Goal: Information Seeking & Learning: Learn about a topic

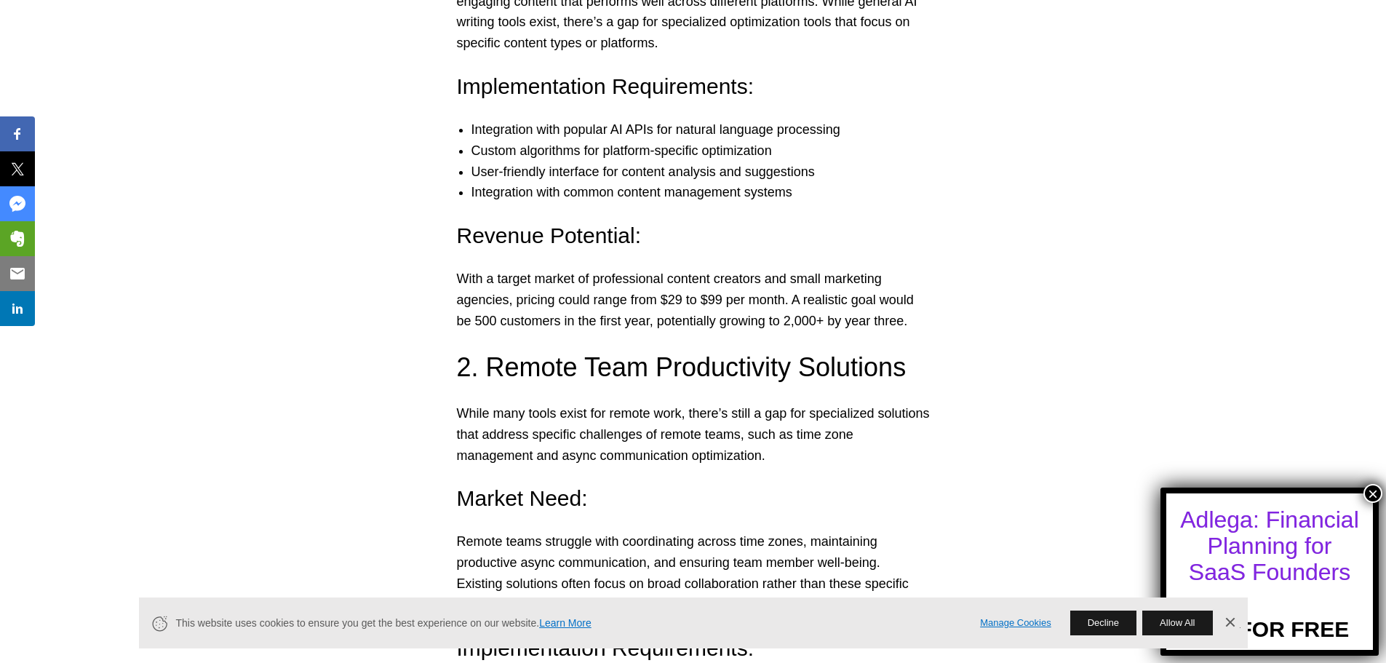
scroll to position [2183, 0]
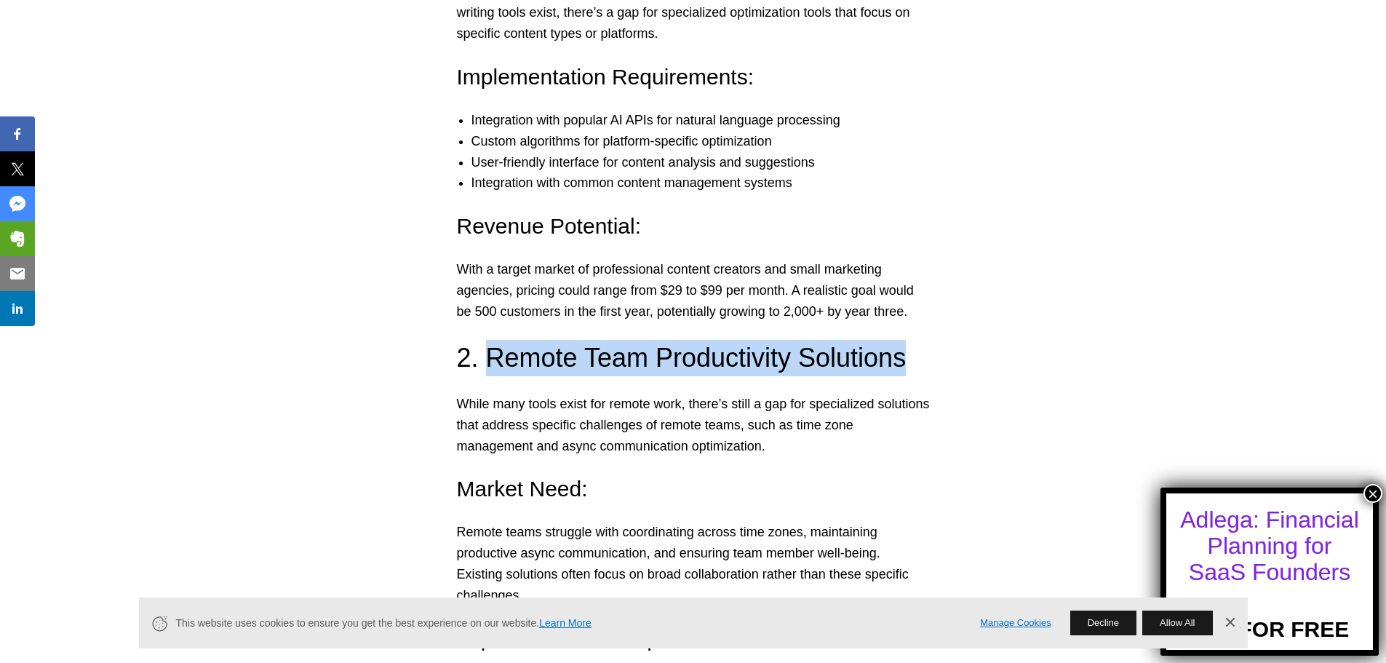
drag, startPoint x: 489, startPoint y: 362, endPoint x: 929, endPoint y: 360, distance: 439.6
click at [929, 360] on h3 "2. Remote Team Productivity Solutions" at bounding box center [693, 358] width 473 height 36
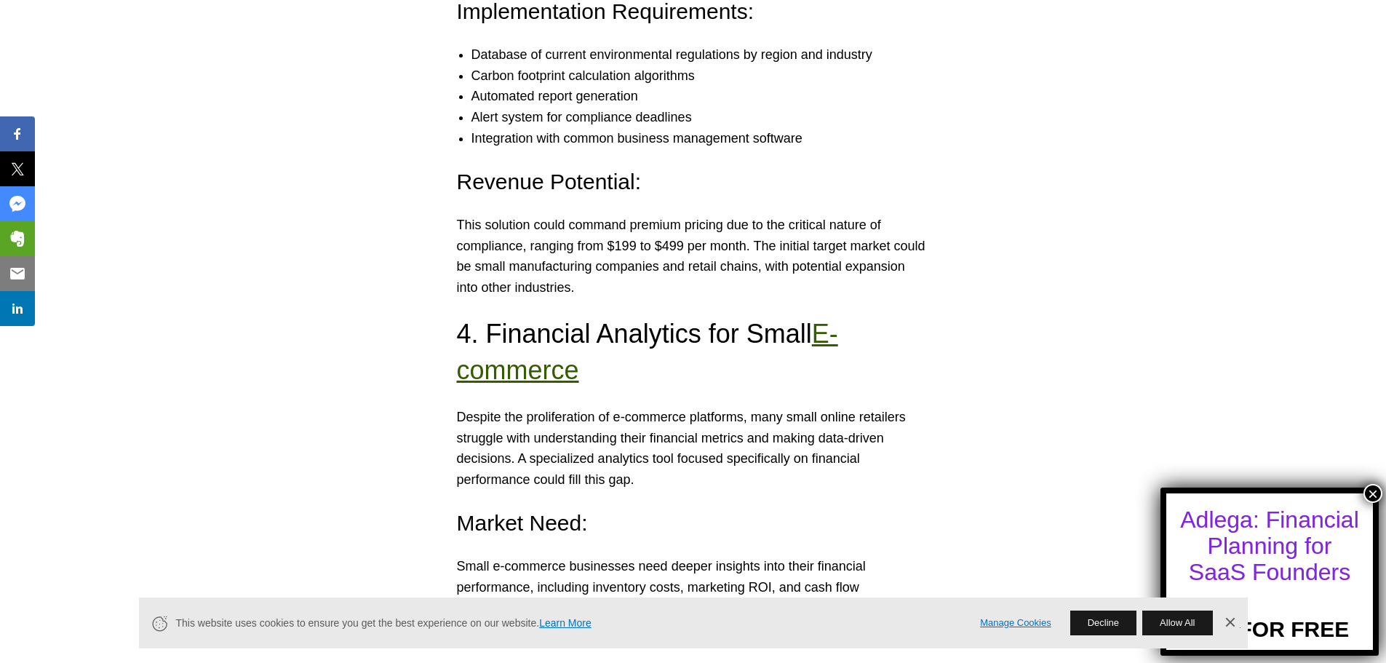
scroll to position [3420, 0]
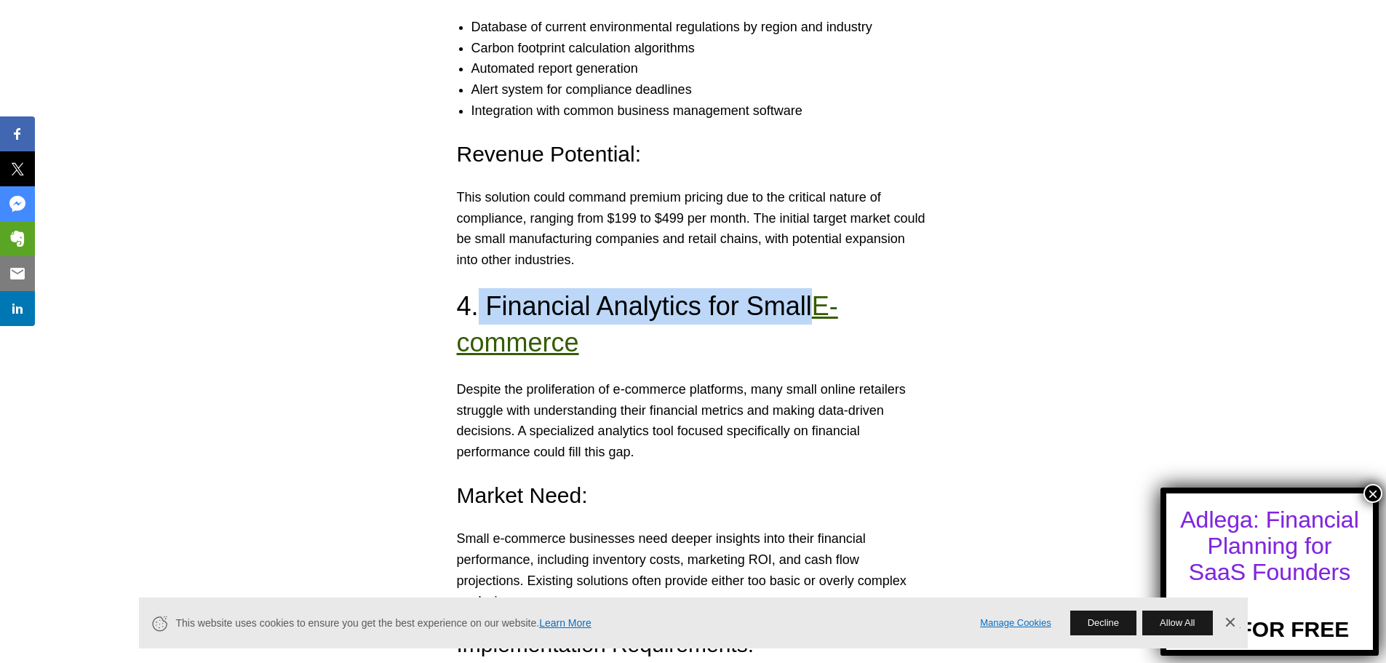
drag, startPoint x: 479, startPoint y: 288, endPoint x: 806, endPoint y: 279, distance: 327.6
click at [806, 288] on h3 "4. Financial Analytics for Small E-commerce" at bounding box center [693, 325] width 473 height 74
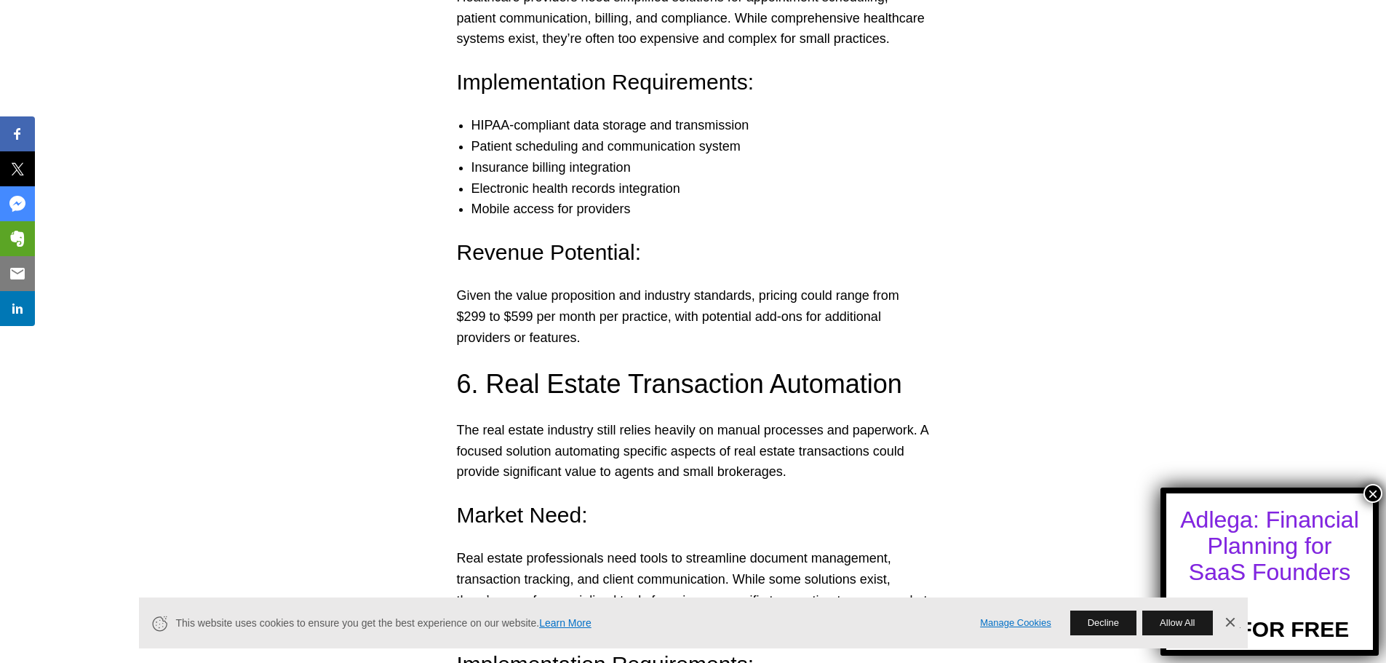
scroll to position [4585, 0]
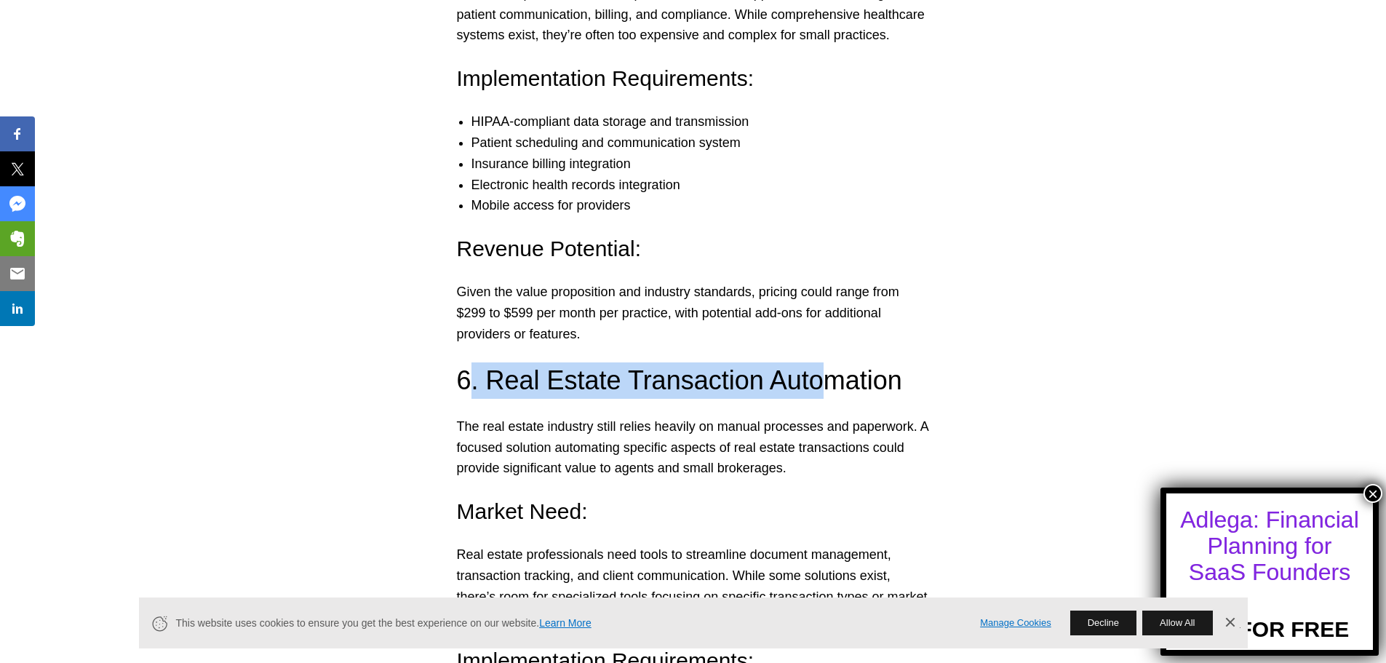
drag, startPoint x: 480, startPoint y: 329, endPoint x: 817, endPoint y: 323, distance: 337.0
click at [809, 362] on h3 "6. Real Estate Transaction Automation" at bounding box center [693, 380] width 473 height 36
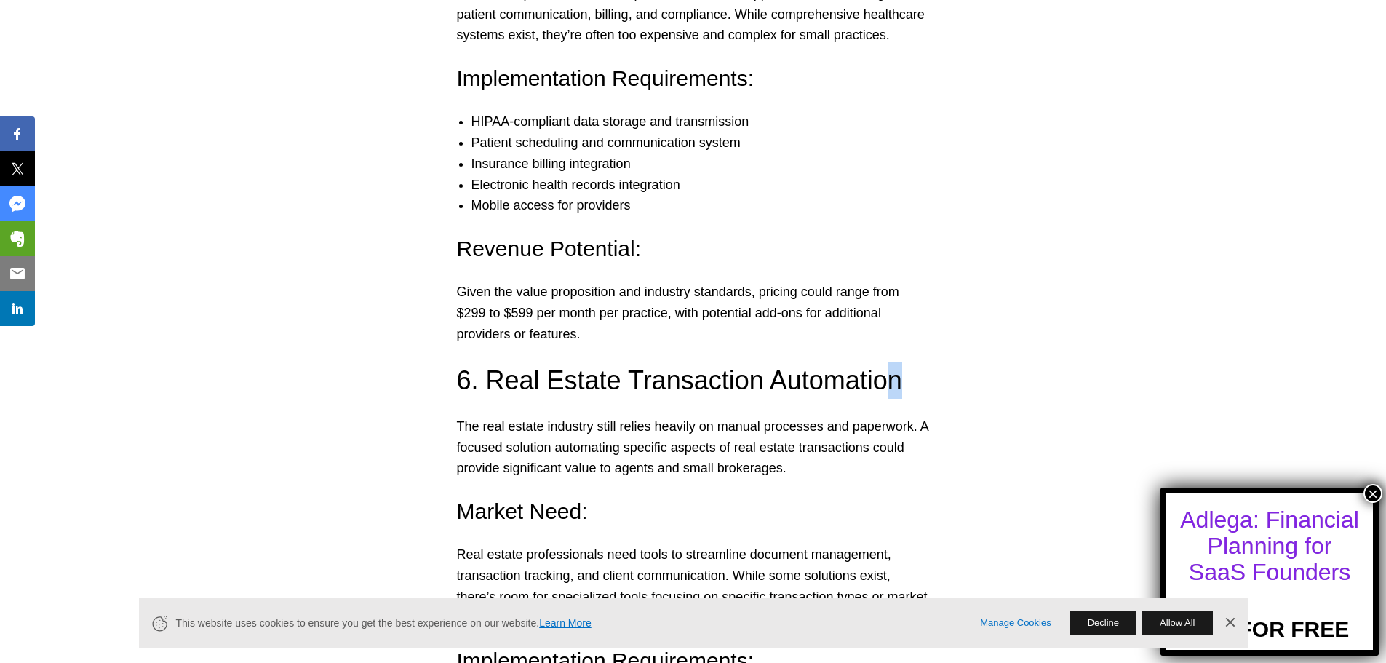
click at [887, 362] on h3 "6. Real Estate Transaction Automation" at bounding box center [693, 380] width 473 height 36
click at [888, 362] on h3 "6. Real Estate Transaction Automation" at bounding box center [693, 380] width 473 height 36
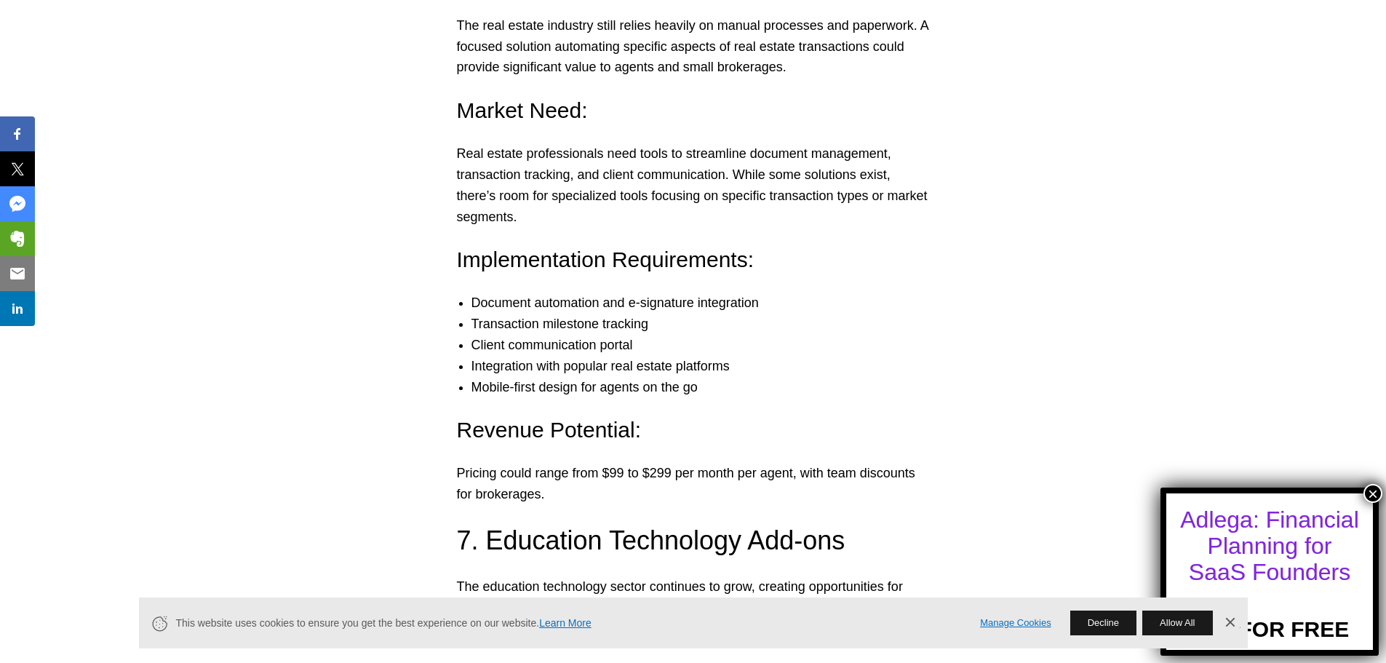
scroll to position [5167, 0]
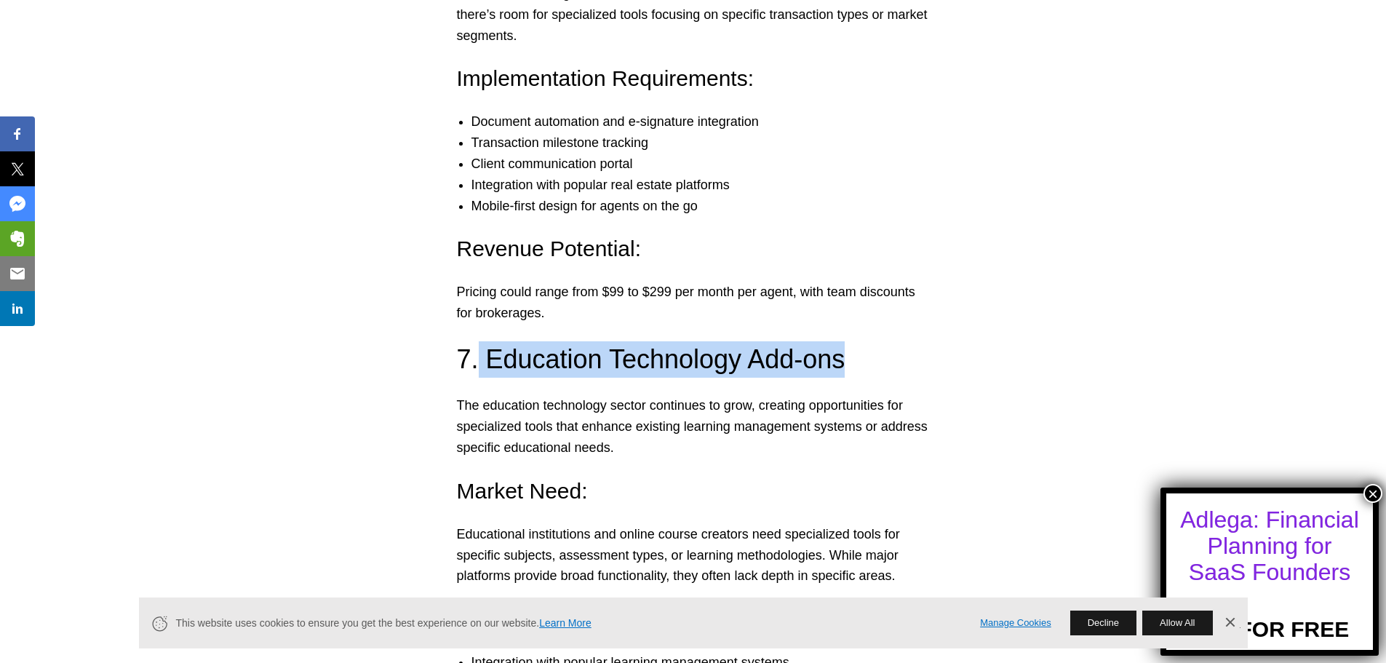
drag, startPoint x: 477, startPoint y: 322, endPoint x: 881, endPoint y: 319, distance: 403.9
click at [881, 341] on h3 "7. Education Technology Add-ons" at bounding box center [693, 359] width 473 height 36
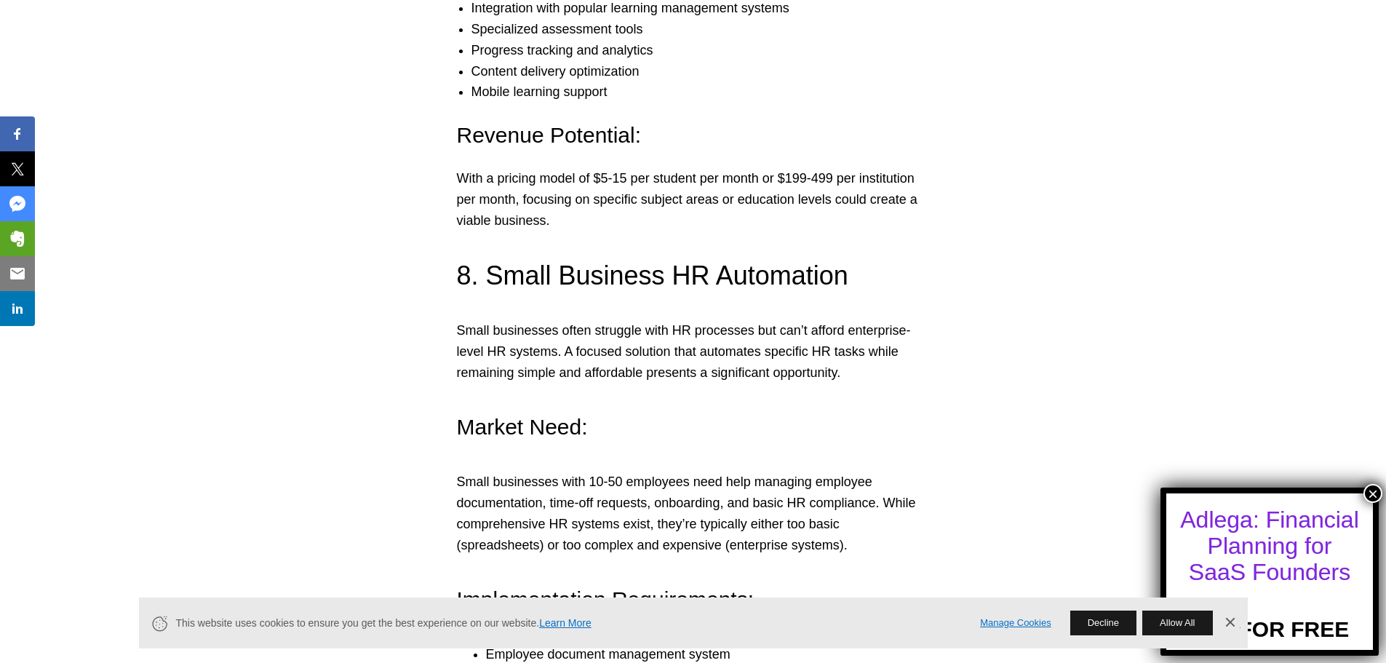
scroll to position [5822, 0]
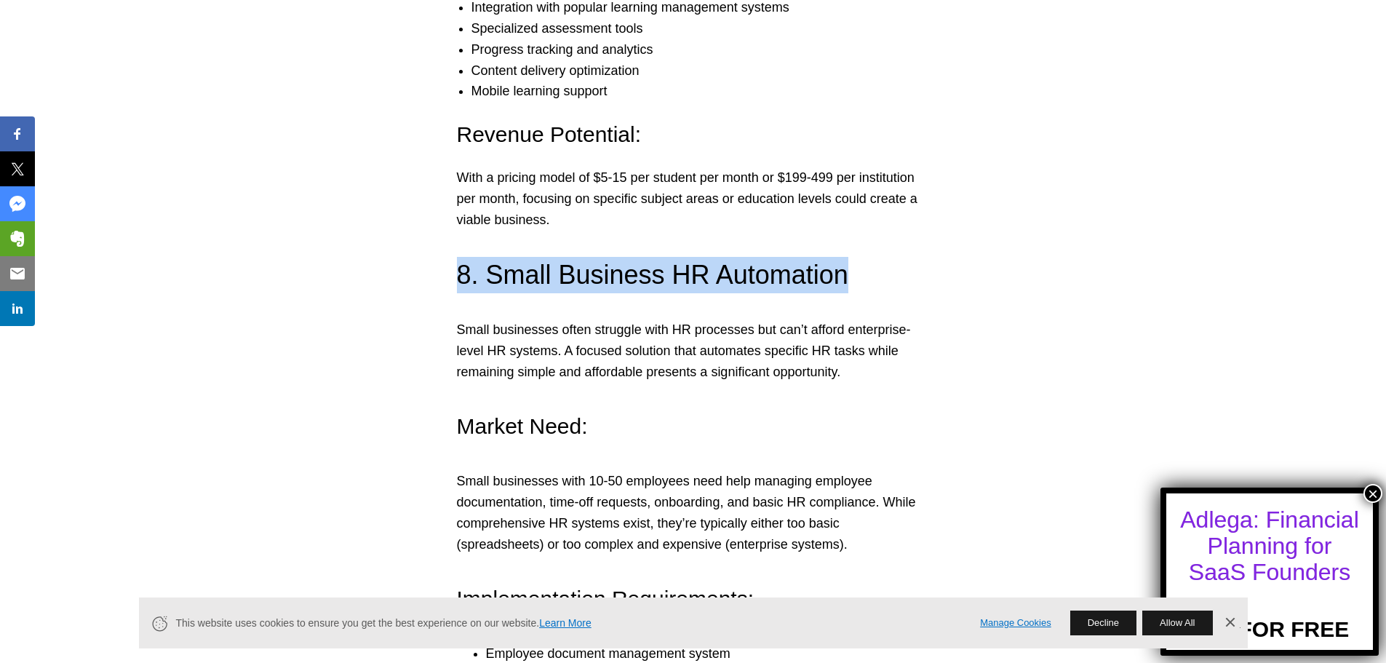
drag, startPoint x: 565, startPoint y: 234, endPoint x: 1389, endPoint y: 249, distance: 824.0
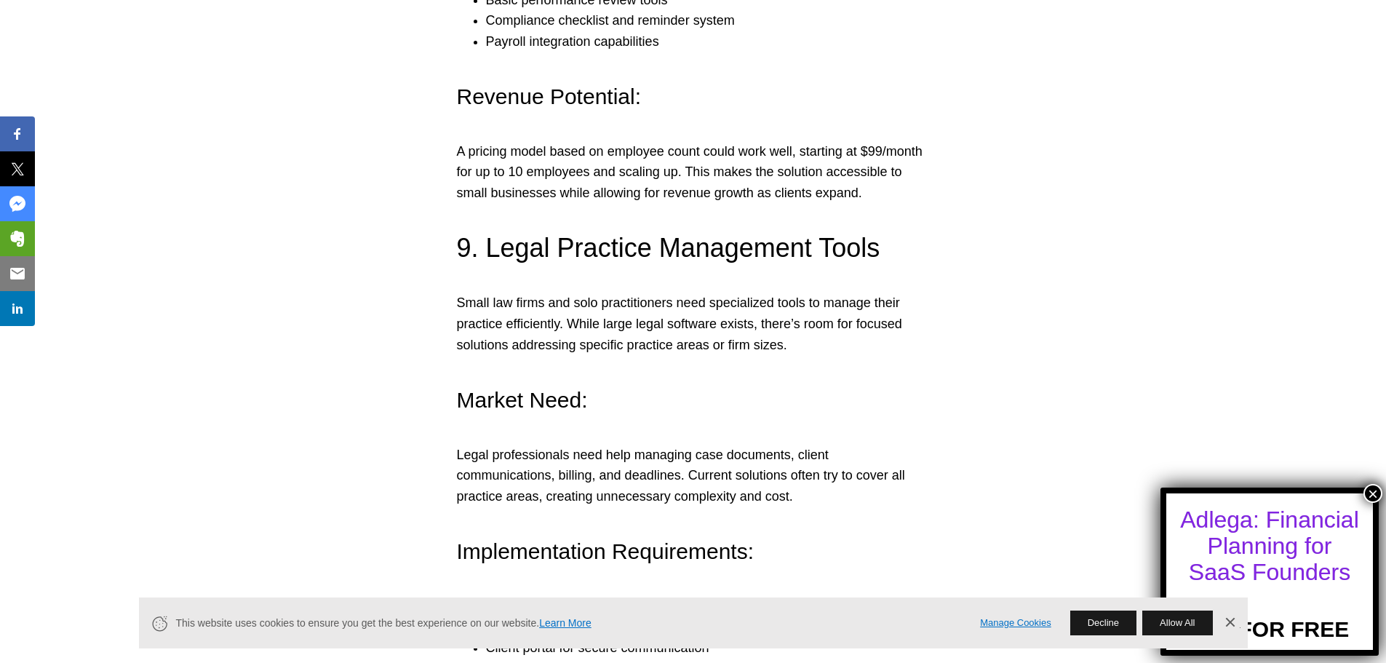
scroll to position [6550, 0]
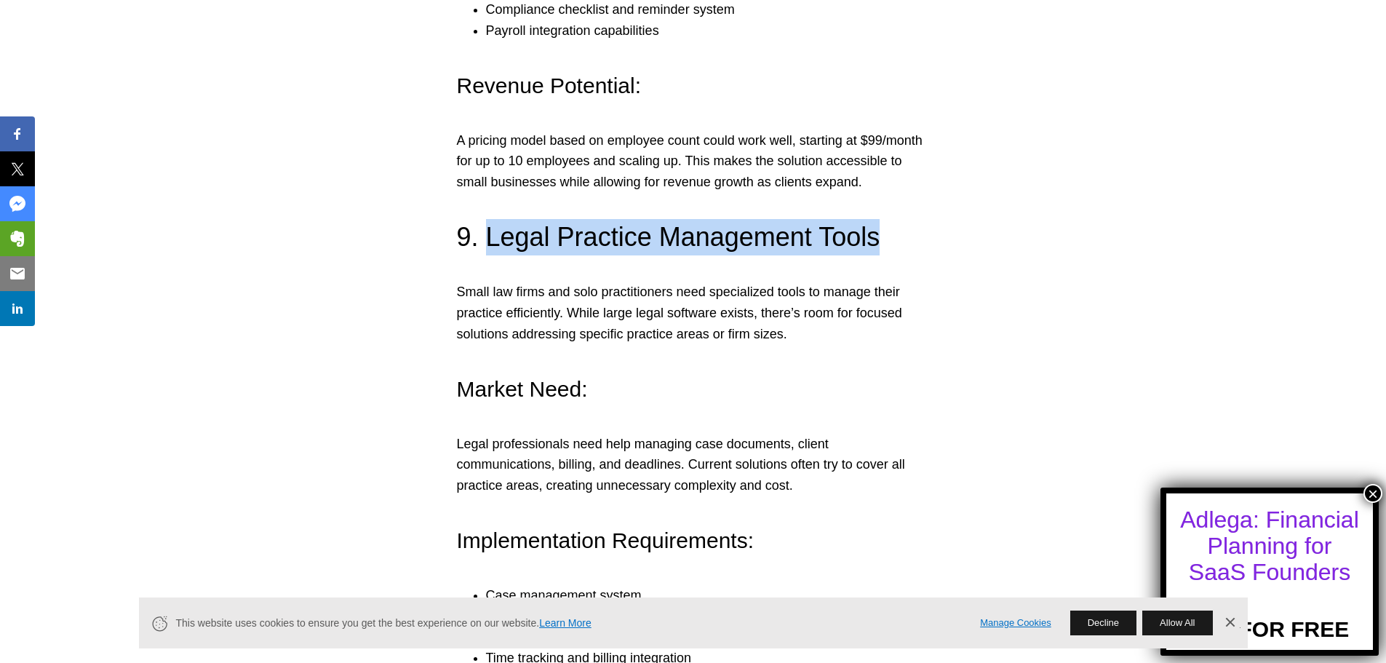
drag, startPoint x: 489, startPoint y: 202, endPoint x: 910, endPoint y: 208, distance: 420.7
click at [910, 219] on h3 "9. Legal Practice Management Tools" at bounding box center [693, 237] width 473 height 36
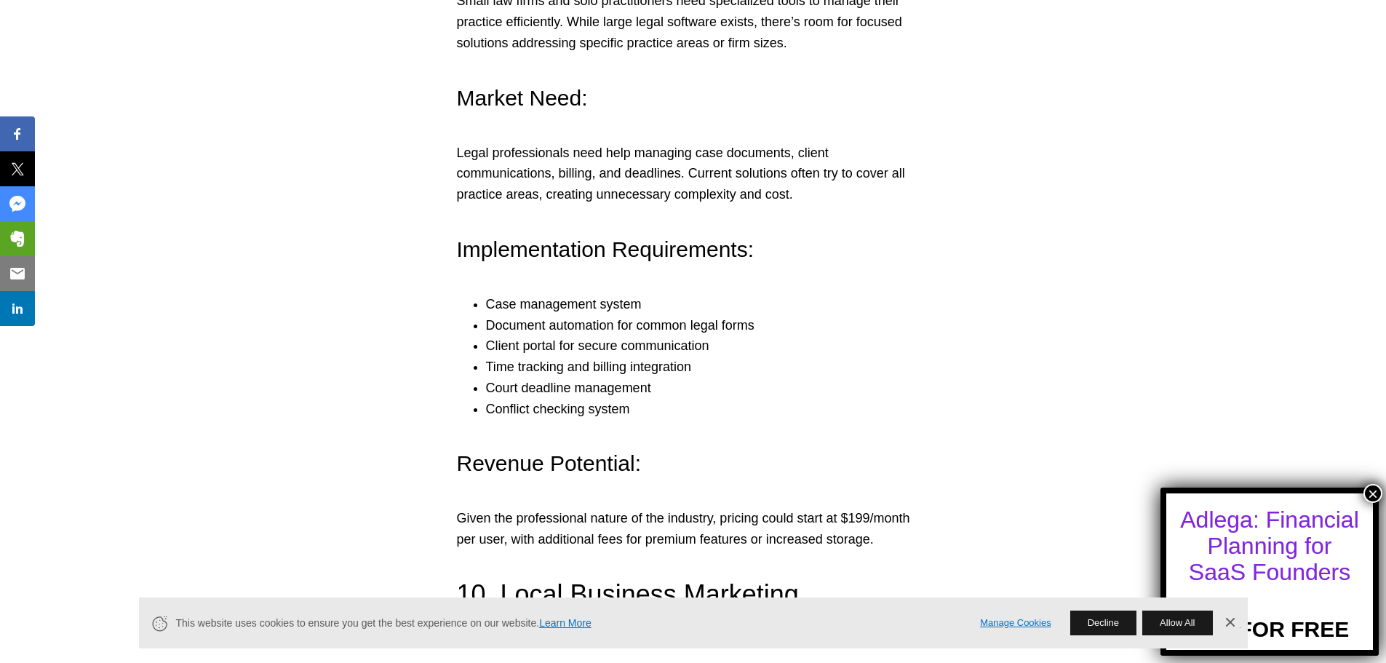
scroll to position [7132, 0]
